Goal: Transaction & Acquisition: Book appointment/travel/reservation

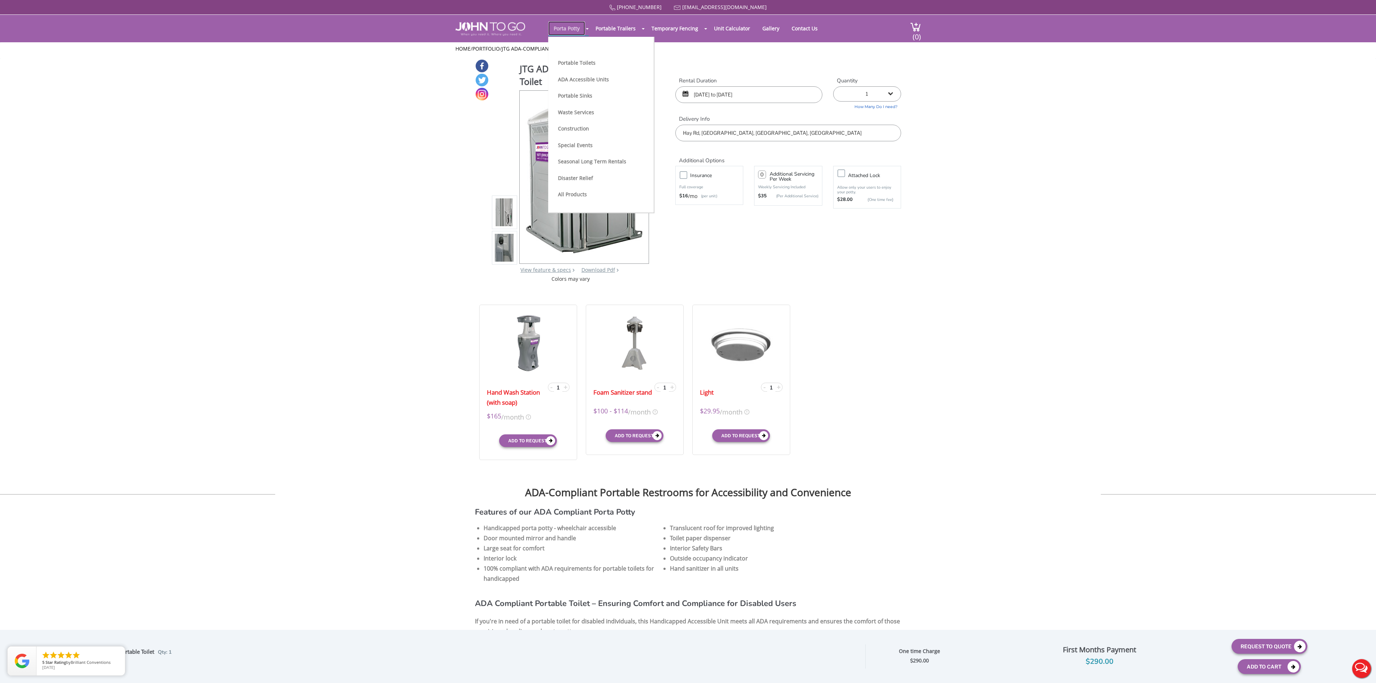
click at [559, 30] on link "Porta Potty" at bounding box center [566, 28] width 37 height 14
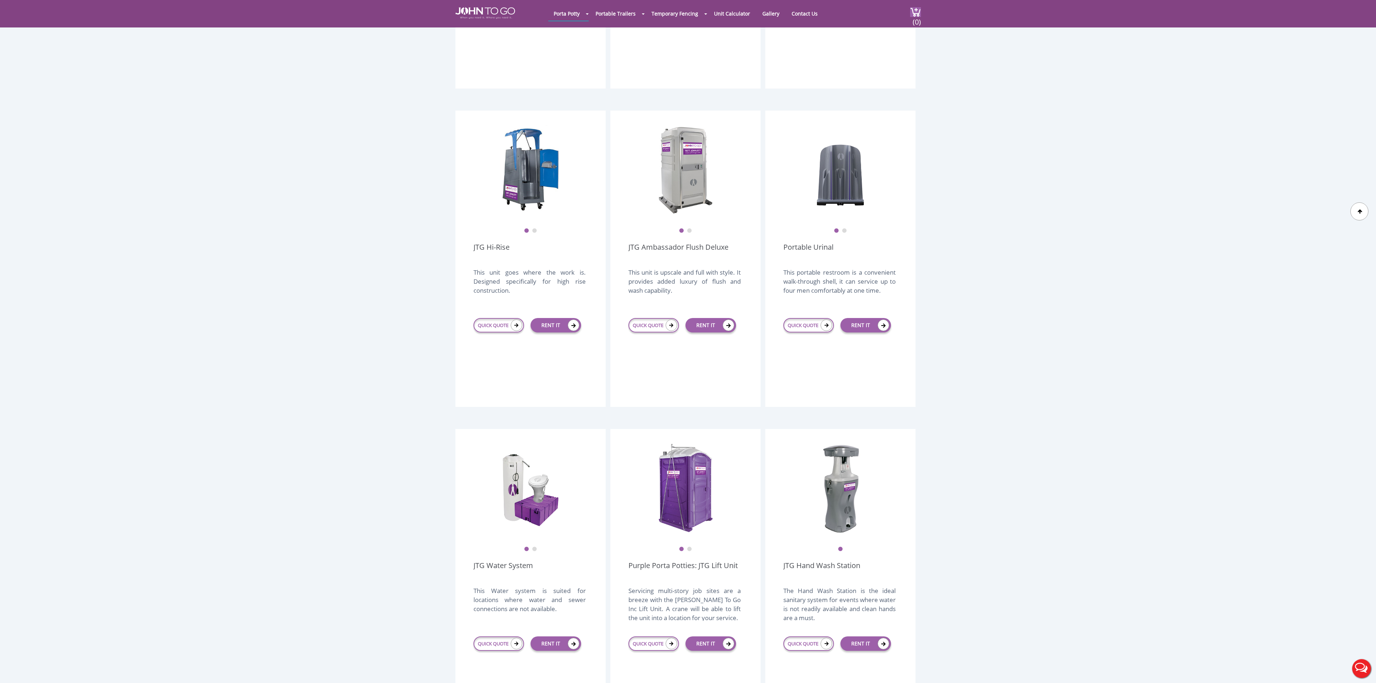
scroll to position [506, 0]
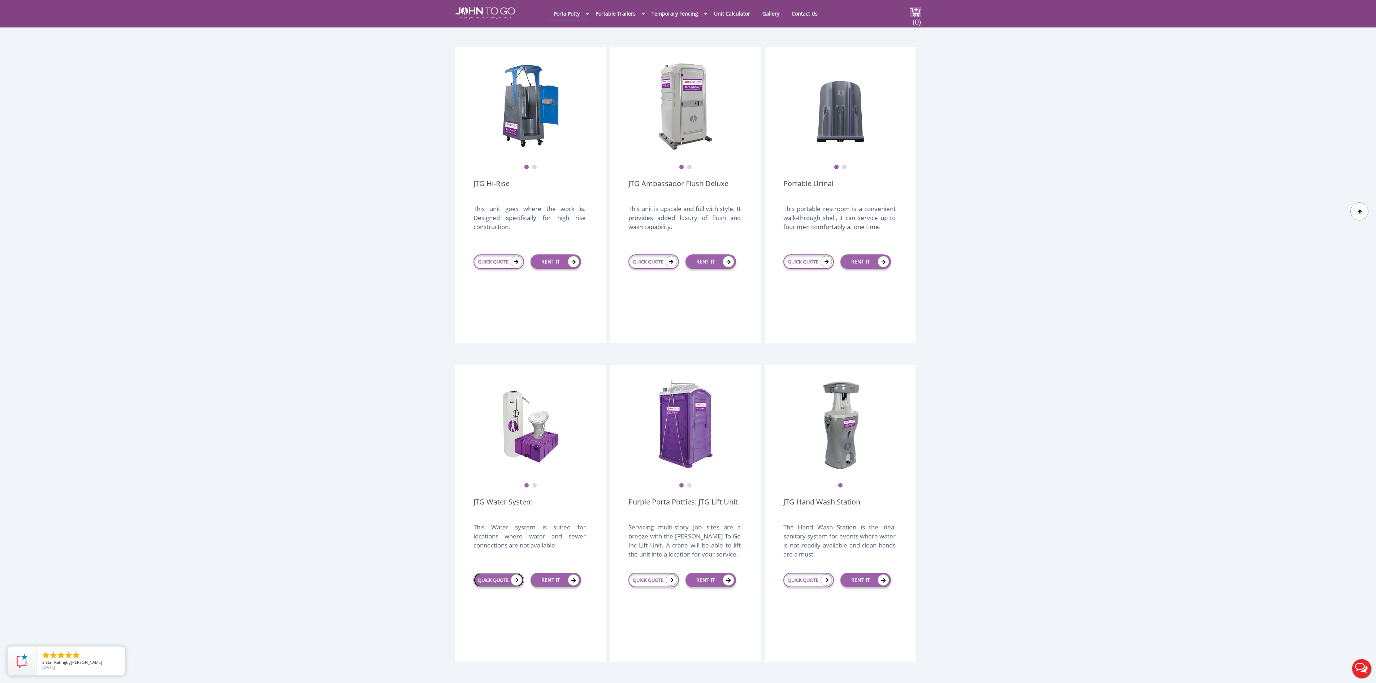
click at [499, 573] on link "QUICK QUOTE" at bounding box center [499, 580] width 51 height 14
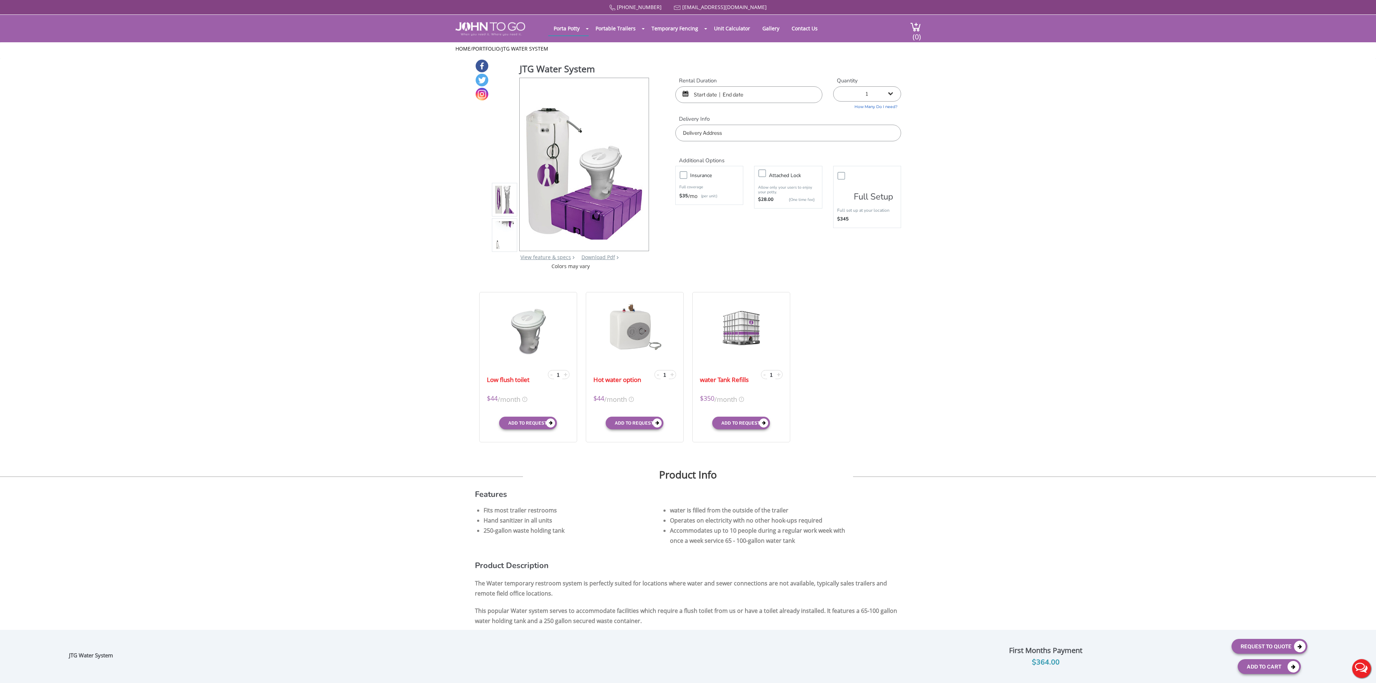
click at [734, 93] on input "text" at bounding box center [749, 94] width 147 height 17
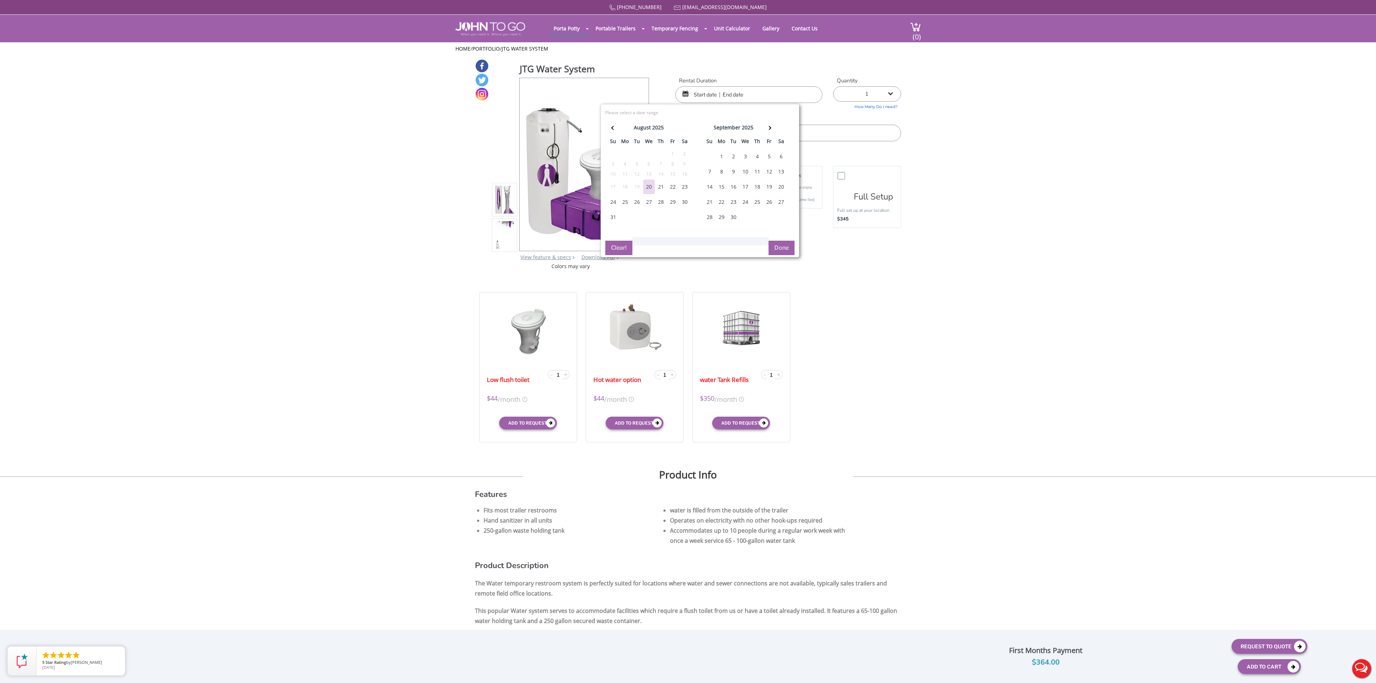
click at [716, 164] on div "1" at bounding box center [722, 156] width 12 height 14
click at [763, 136] on th at bounding box center [769, 128] width 12 height 14
click at [766, 136] on th at bounding box center [769, 128] width 12 height 14
click at [766, 236] on div "[DATE] su mo tu we th fr sa 28 29 30 1 2 3 4 5 6 7 8 9 10 11 12 13 14 15 16 17 …" at bounding box center [699, 185] width 189 height 130
click at [765, 236] on div "[DATE] su mo tu we th fr sa 28 29 30 1 2 3 4 5 6 7 8 9 10 11 12 13 14 15 16 17 …" at bounding box center [699, 185] width 189 height 130
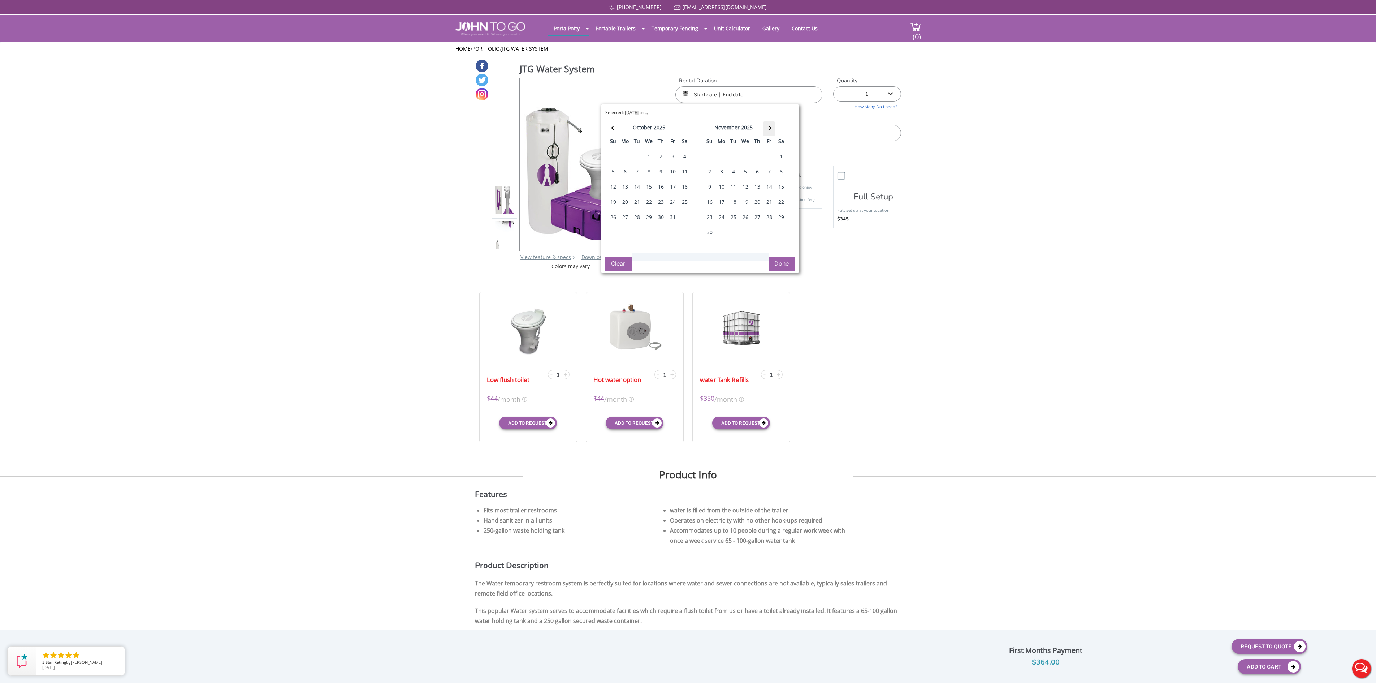
click at [763, 136] on th at bounding box center [769, 128] width 12 height 14
click at [766, 136] on th at bounding box center [769, 128] width 12 height 14
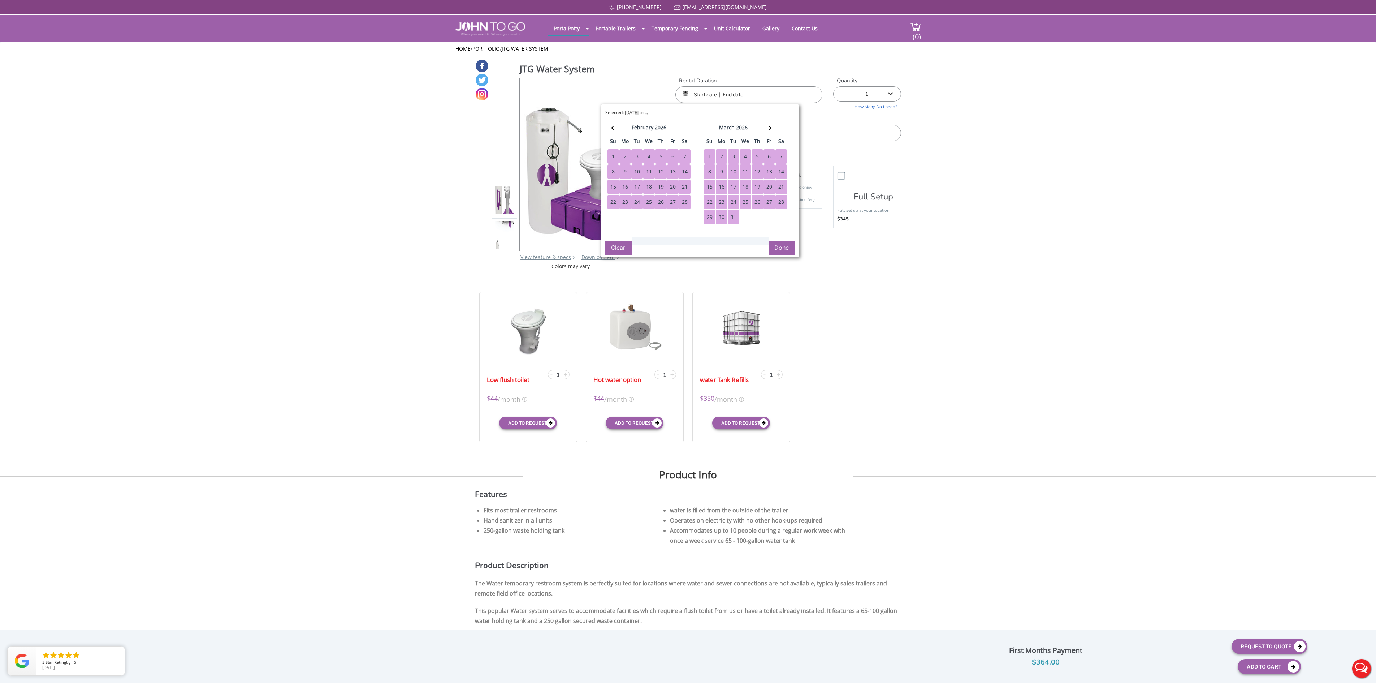
click at [728, 224] on div "31" at bounding box center [734, 217] width 12 height 14
type input "09/01/2025 to 03/31/2026"
click at [783, 255] on button "Done" at bounding box center [782, 248] width 26 height 14
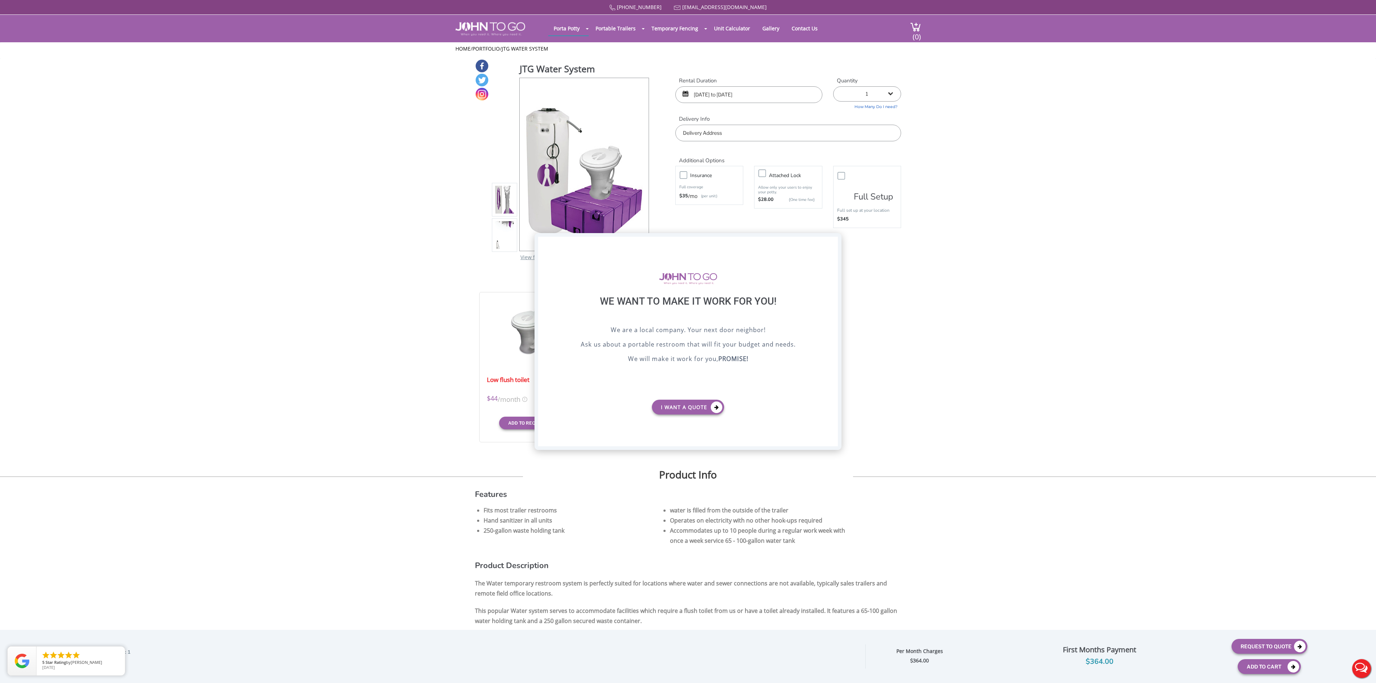
click at [831, 240] on div "X" at bounding box center [832, 243] width 11 height 12
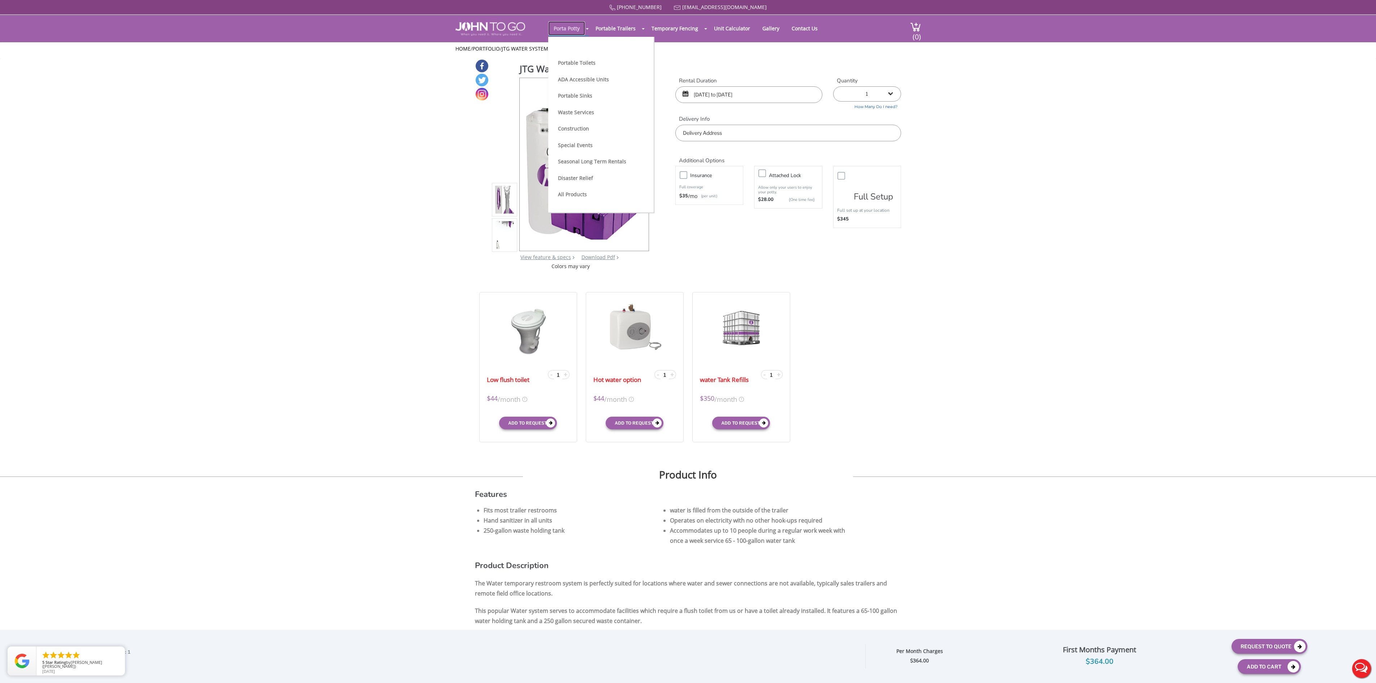
click at [561, 29] on link "Porta Potty" at bounding box center [566, 28] width 37 height 14
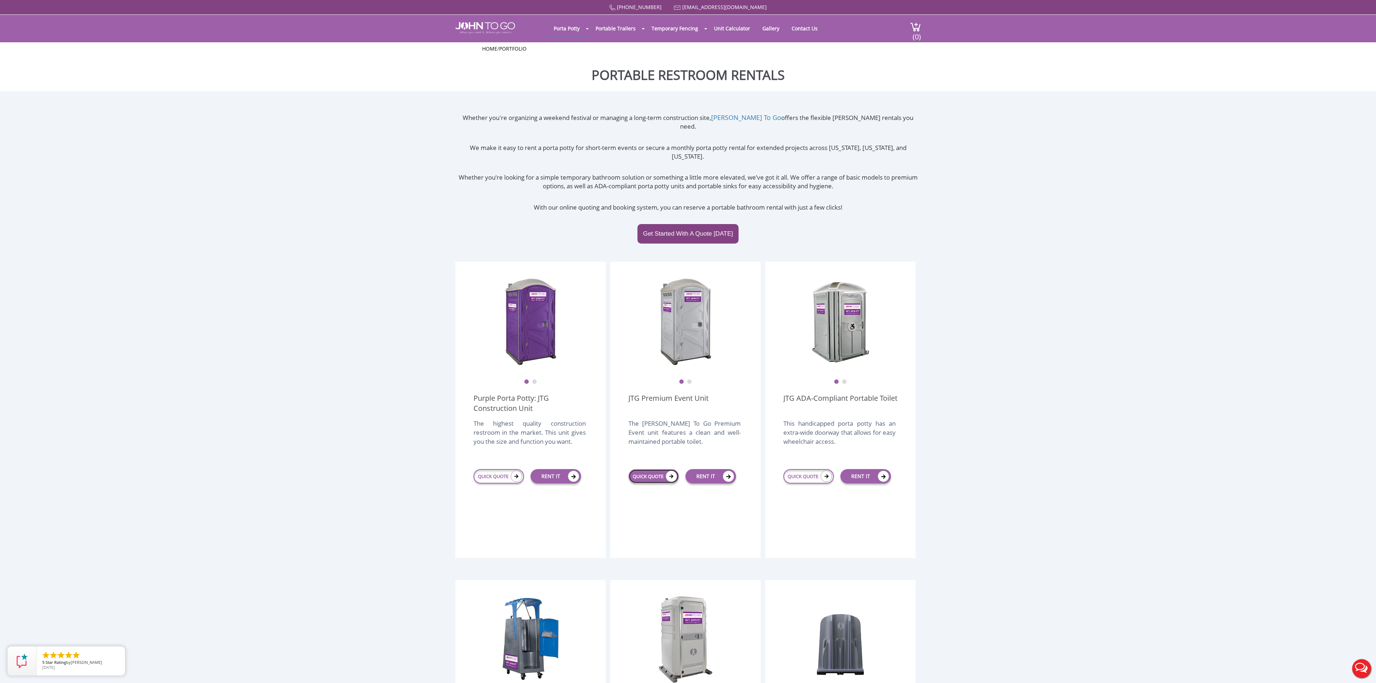
click at [652, 469] on link "QUICK QUOTE" at bounding box center [654, 476] width 51 height 14
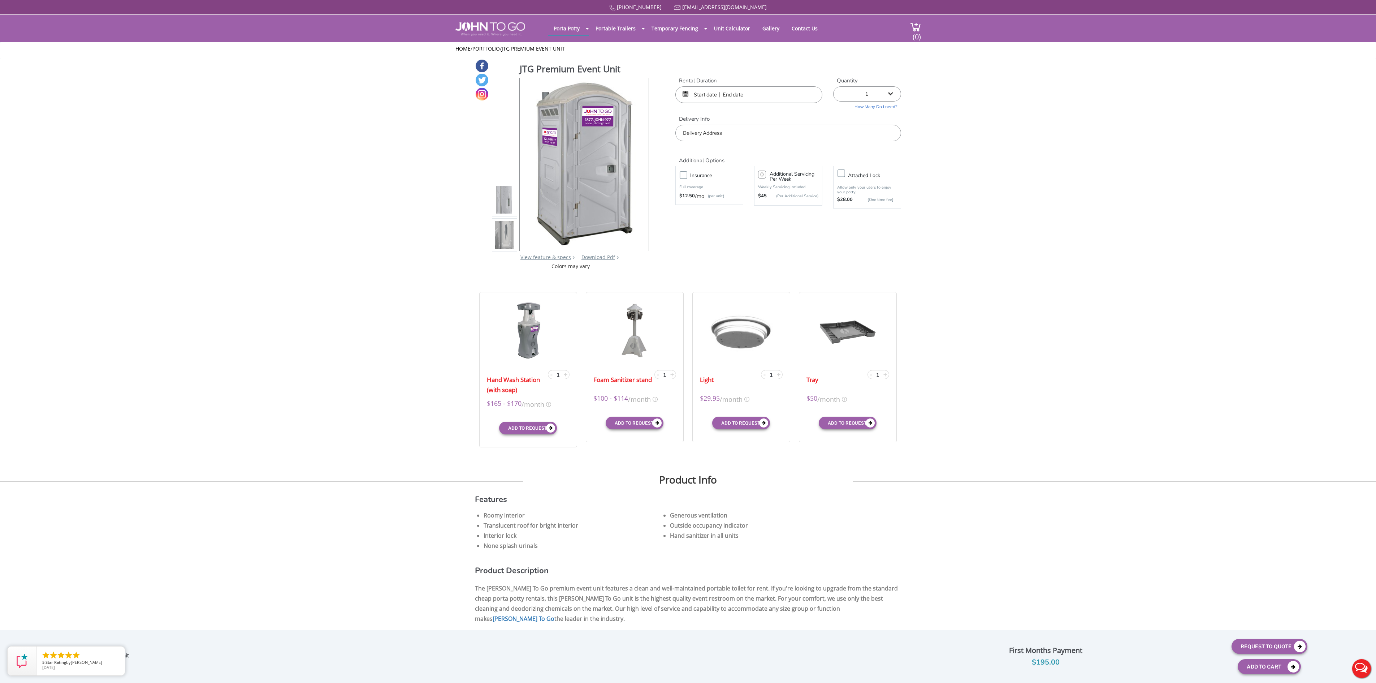
click at [695, 94] on input "text" at bounding box center [749, 94] width 147 height 17
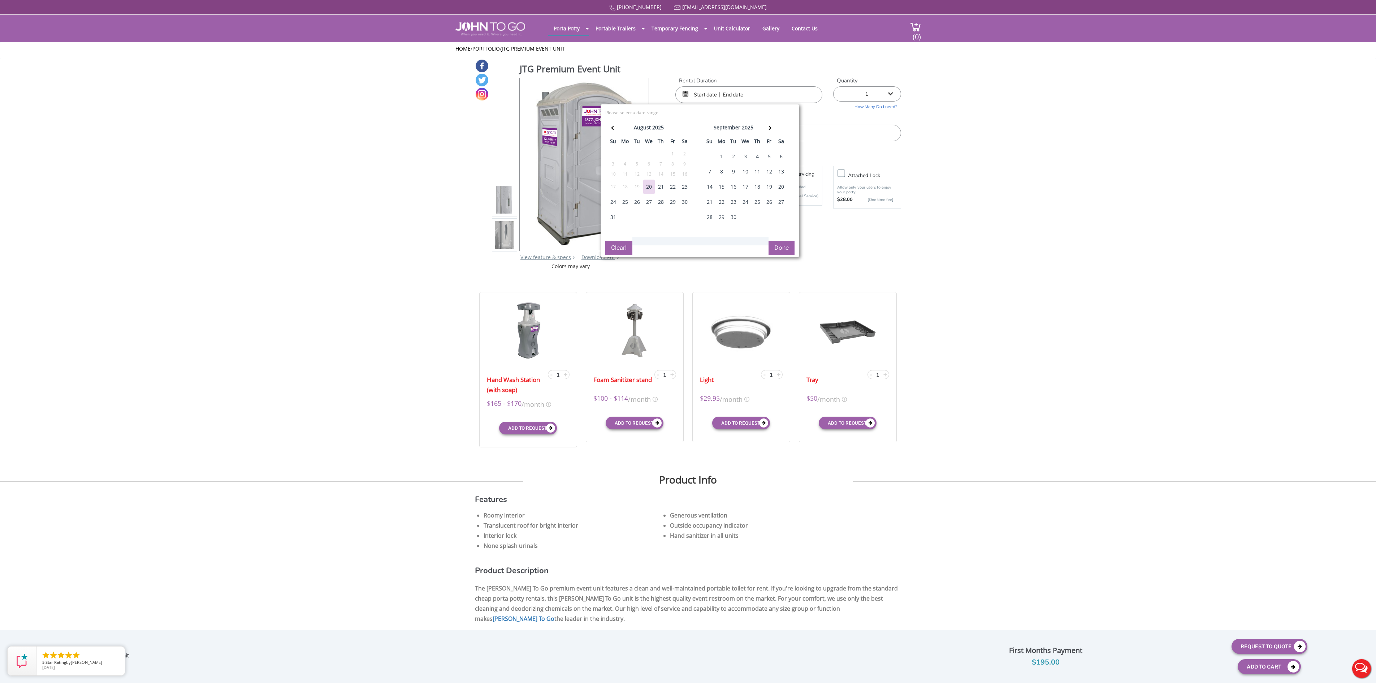
click at [716, 164] on div "1" at bounding box center [722, 156] width 12 height 14
click at [767, 130] on span at bounding box center [769, 128] width 4 height 4
click at [762, 237] on div "[DATE] su mo tu we th fr sa 28 29 30 1 2 3 4 5 6 7 8 9 10 11 12 13 14 15 16 17 …" at bounding box center [699, 185] width 189 height 130
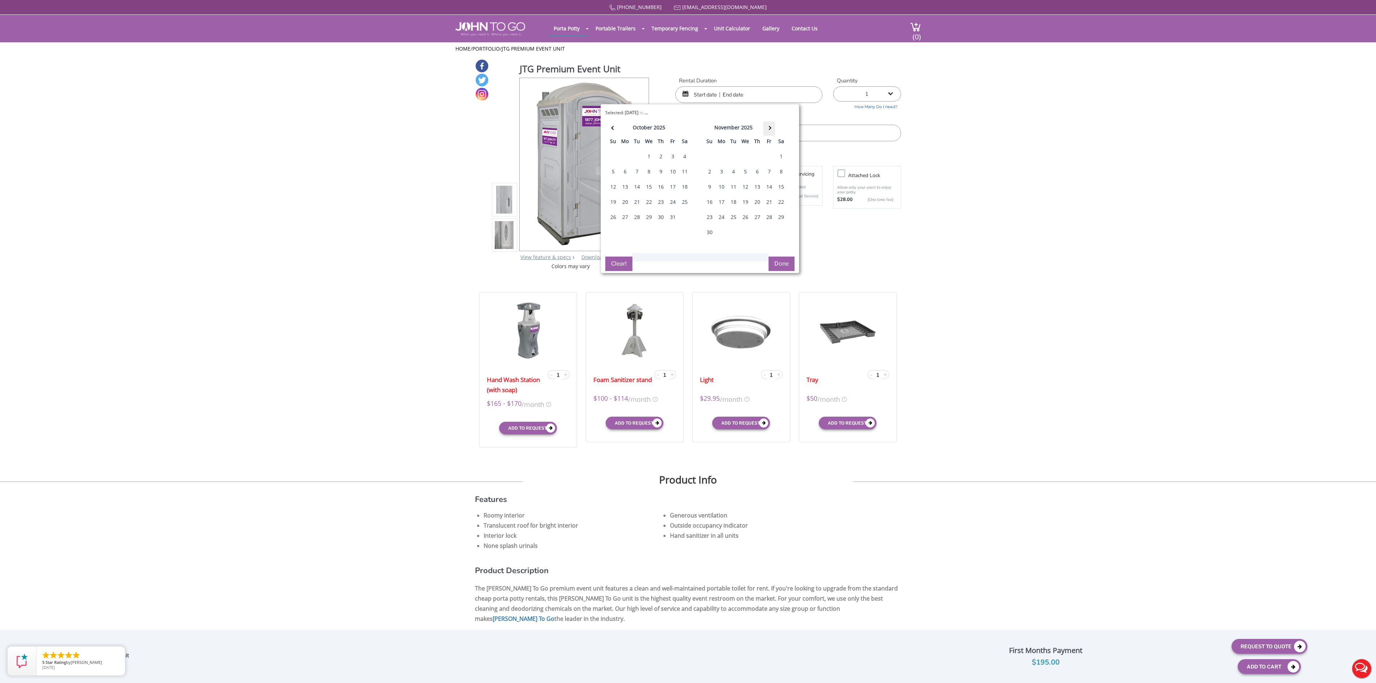
click at [763, 136] on th at bounding box center [769, 128] width 12 height 14
click at [767, 130] on span at bounding box center [769, 128] width 4 height 4
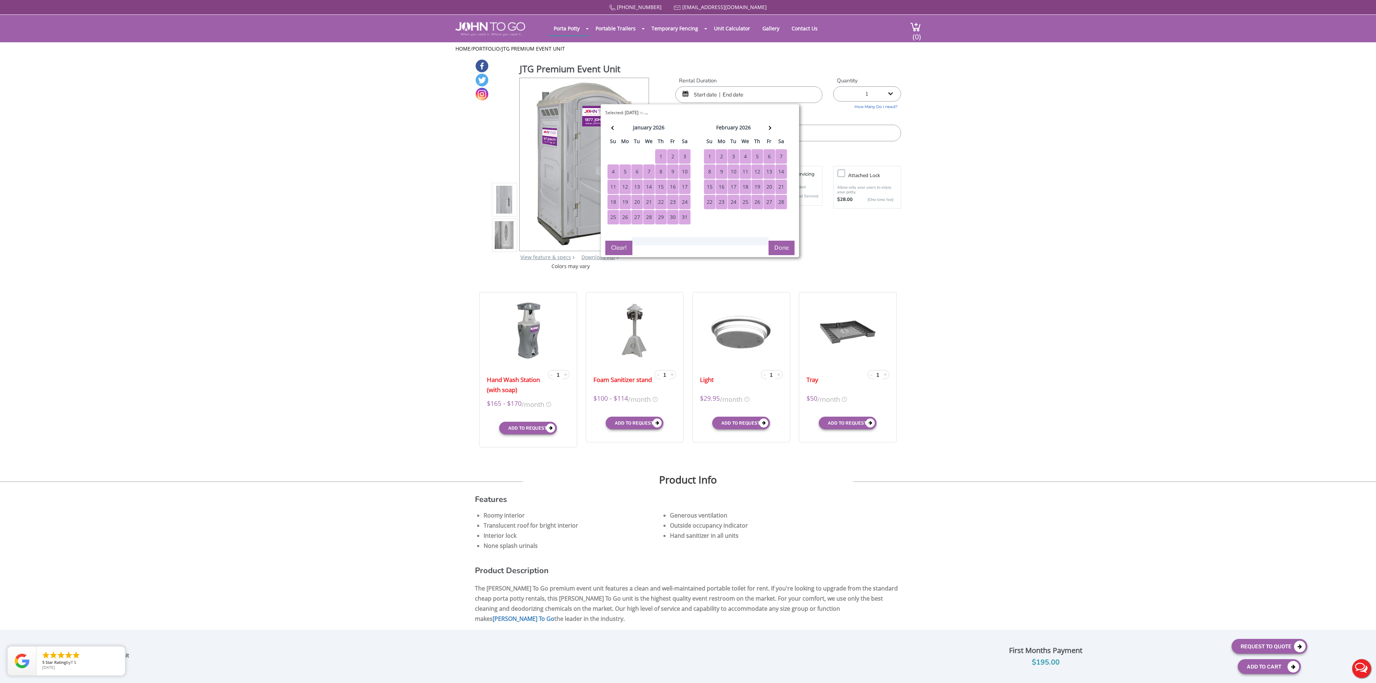
click at [776, 209] on div "28" at bounding box center [782, 202] width 12 height 14
type input "[DATE] to [DATE]"
click at [782, 255] on button "Done" at bounding box center [782, 248] width 26 height 14
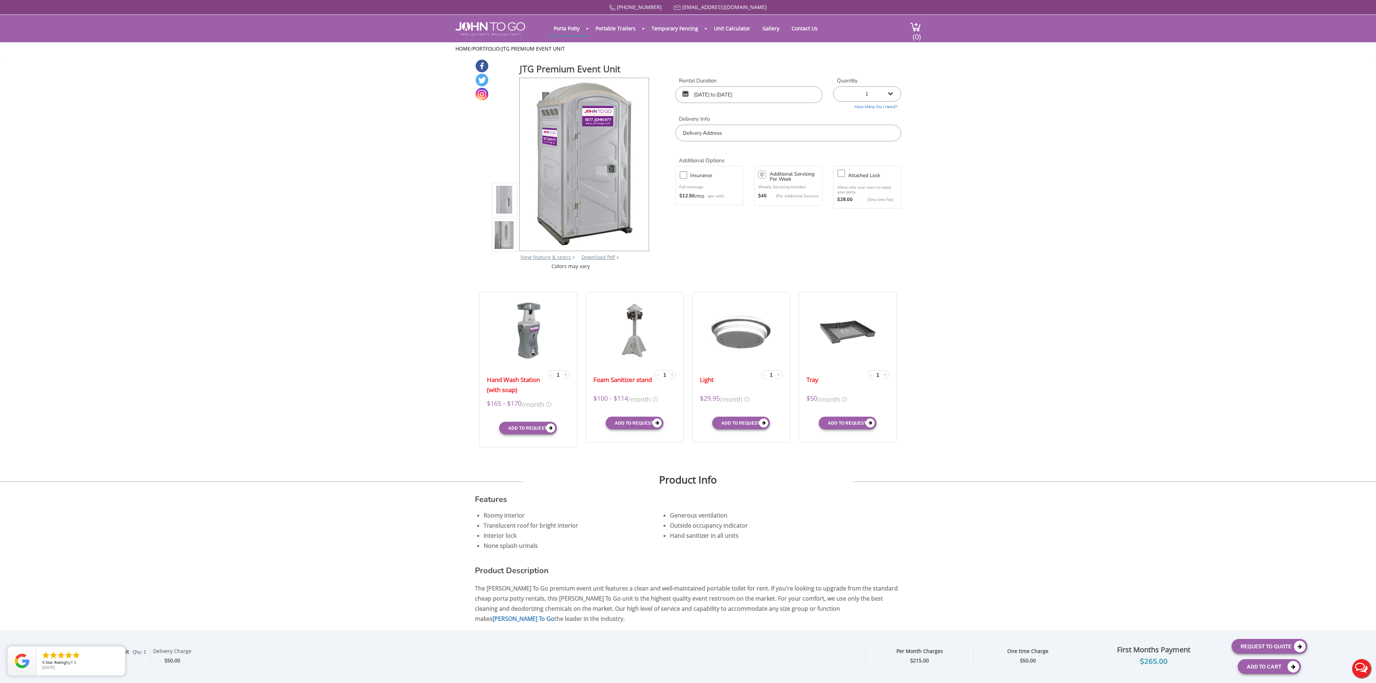
click at [768, 134] on input "text" at bounding box center [789, 133] width 226 height 17
type input "[US_STATE], [GEOGRAPHIC_DATA], [GEOGRAPHIC_DATA]"
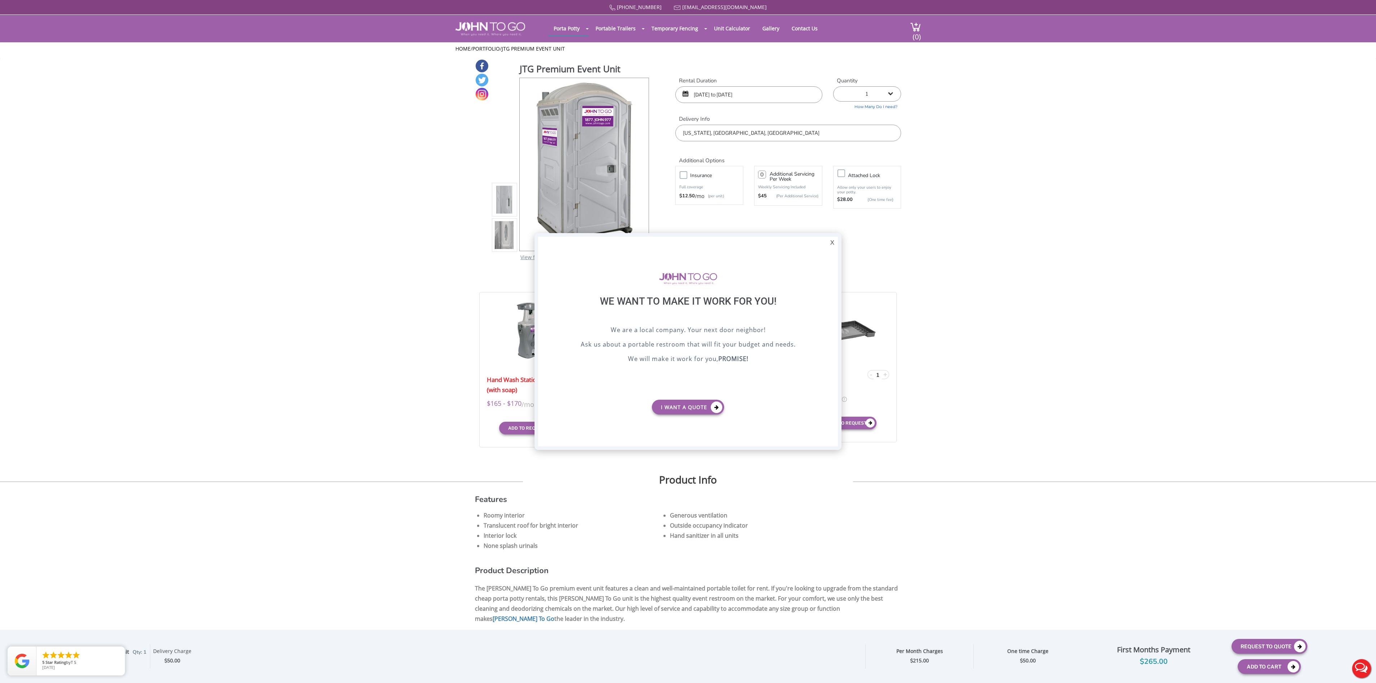
click at [717, 100] on div at bounding box center [688, 341] width 1376 height 683
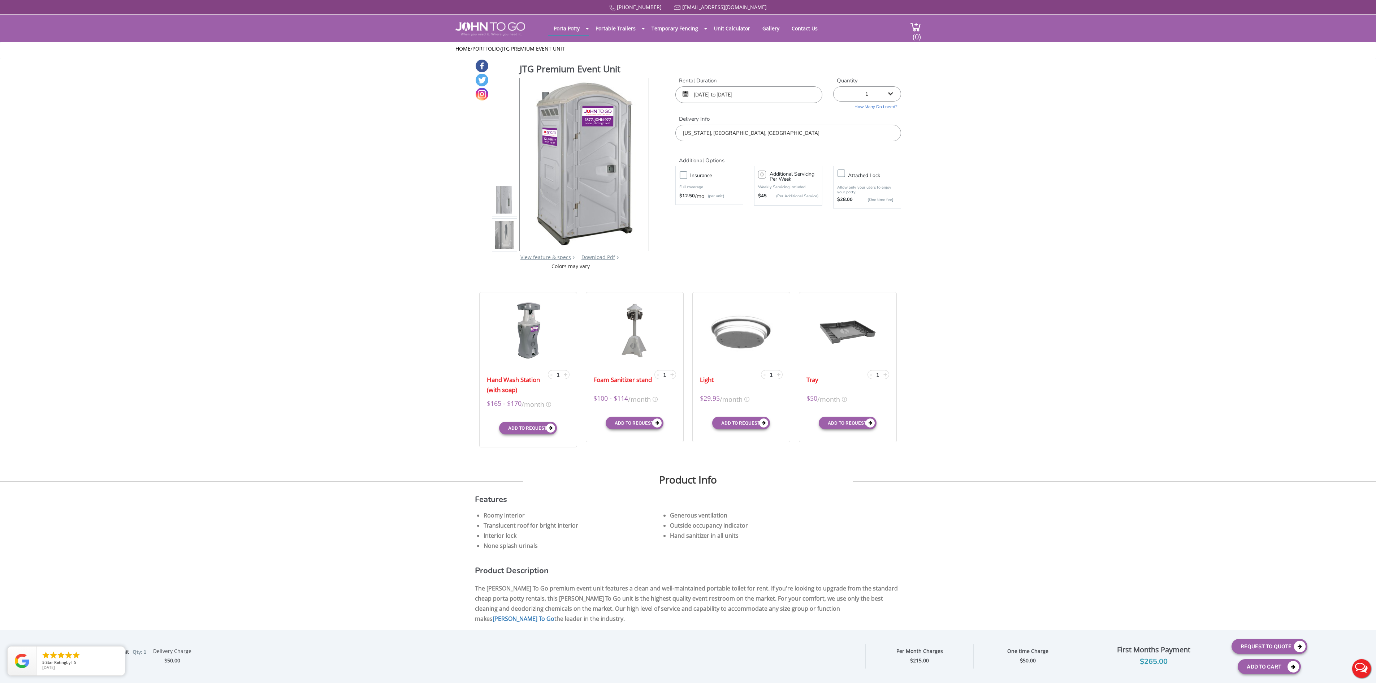
click at [864, 88] on select "1 2 (5% discount) 3 (8% discount) 4 (10% discount) 5 (12% discount) 6 (12% disc…" at bounding box center [867, 93] width 68 height 15
select select "12"
click at [833, 86] on select "1 2 (5% discount) 3 (8% discount) 4 (10% discount) 5 (12% discount) 6 (12% disc…" at bounding box center [867, 93] width 68 height 15
click at [711, 94] on input "[DATE] to [DATE]" at bounding box center [749, 94] width 147 height 17
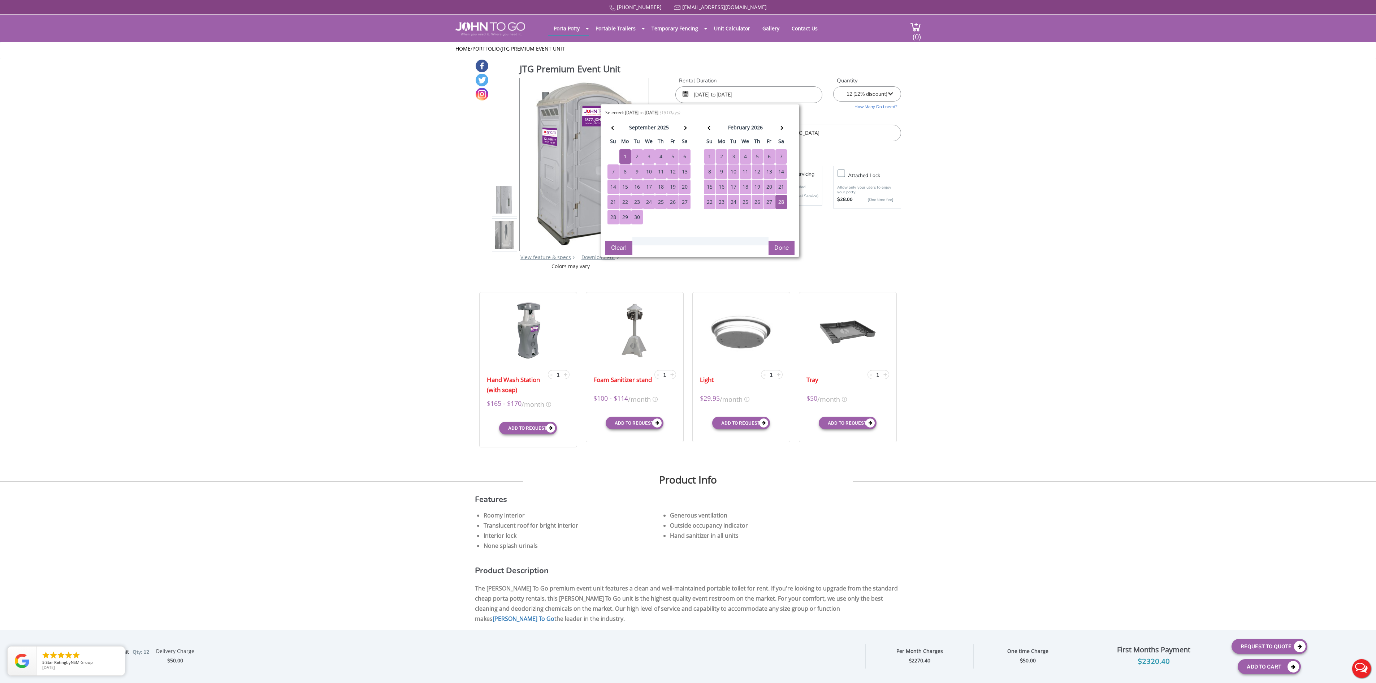
click at [685, 161] on div "6" at bounding box center [685, 156] width 12 height 14
click at [627, 175] on div "8" at bounding box center [626, 171] width 12 height 14
type input "[DATE] to [DATE]"
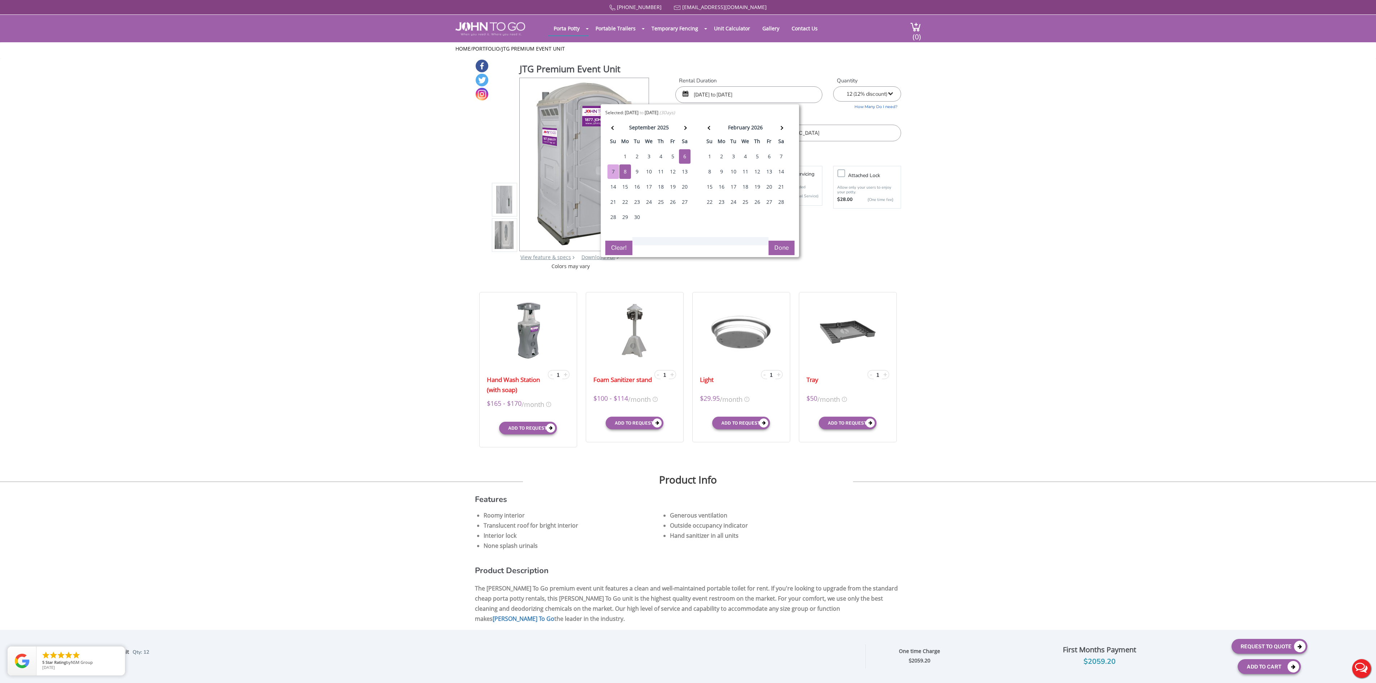
click at [780, 255] on button "Done" at bounding box center [782, 248] width 26 height 14
